Goal: Transaction & Acquisition: Download file/media

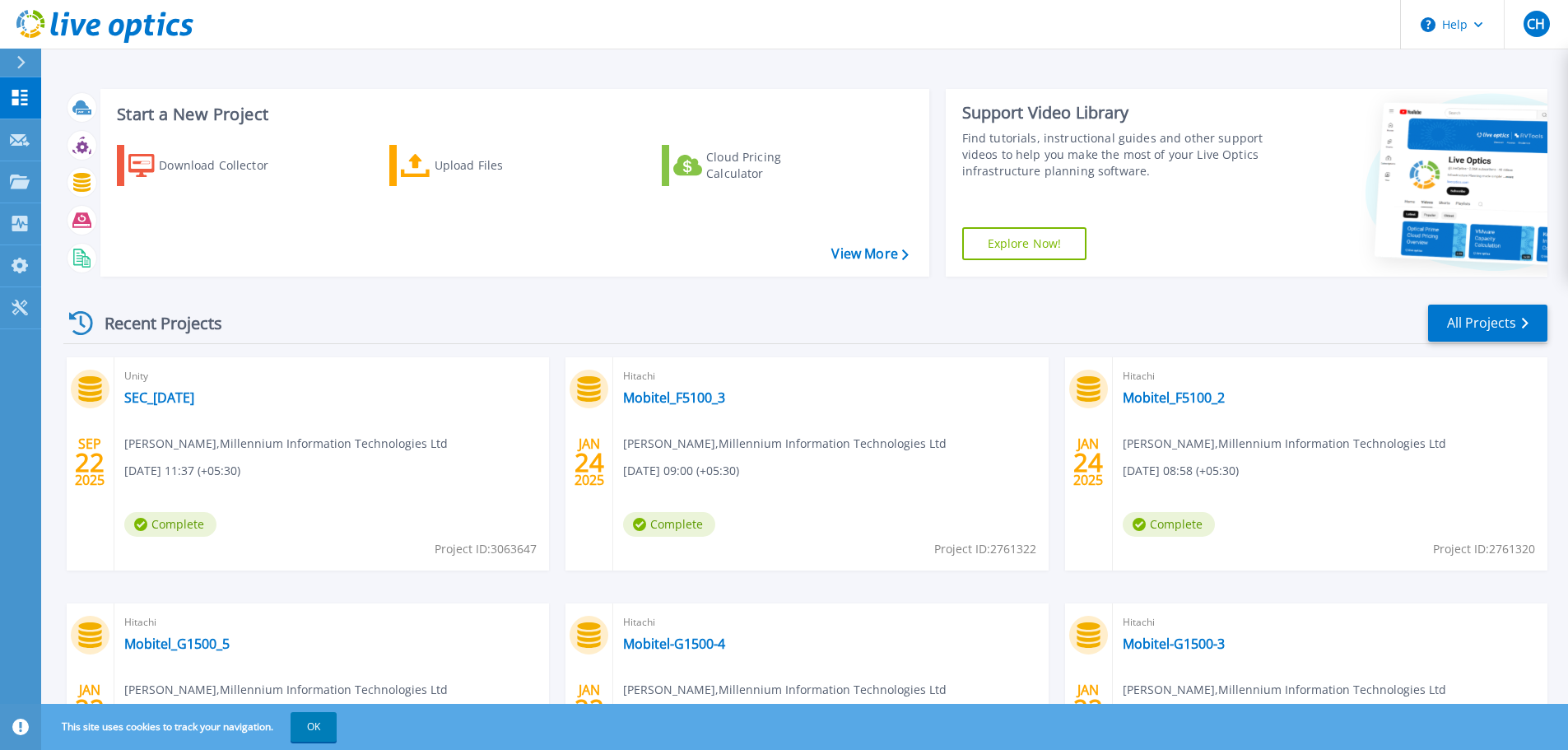
click at [398, 448] on span "Chanaka Hettiarachchi , Millennium Information Technologies Ltd" at bounding box center [286, 444] width 323 height 18
click at [194, 397] on link "SEC_22-09-2025" at bounding box center [159, 397] width 70 height 17
click at [259, 171] on div "Download Collector" at bounding box center [225, 166] width 132 height 33
